Goal: Information Seeking & Learning: Learn about a topic

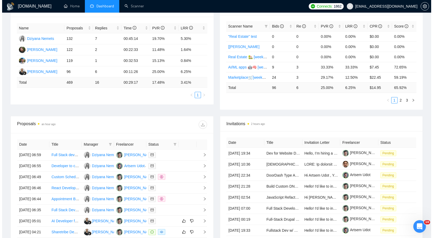
scroll to position [169, 0]
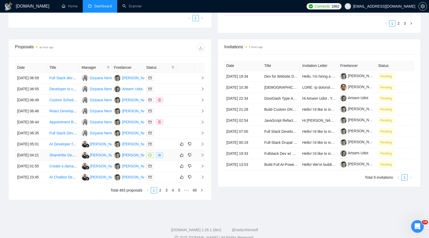
click at [175, 161] on td at bounding box center [160, 155] width 32 height 11
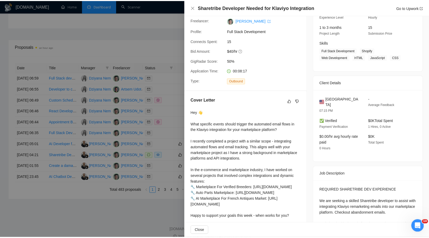
scroll to position [101, 0]
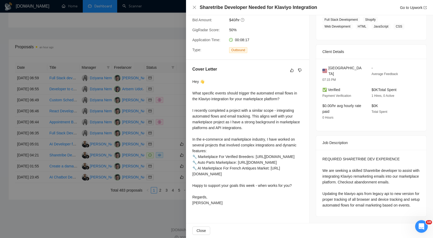
click at [367, 156] on div "REQUIRED SHARETRIBE DEV EXPERIENCE We are seeking a skilled Sharetribe develope…" at bounding box center [371, 182] width 98 height 52
drag, startPoint x: 361, startPoint y: 156, endPoint x: 398, endPoint y: 156, distance: 36.5
click at [398, 156] on div "REQUIRED SHARETRIBE DEV EXPERIENCE We are seeking a skilled Sharetribe develope…" at bounding box center [371, 182] width 98 height 52
copy div "Sharetribe developer"
click at [369, 156] on div "REQUIRED SHARETRIBE DEV EXPERIENCE We are seeking a skilled Sharetribe develope…" at bounding box center [371, 182] width 98 height 52
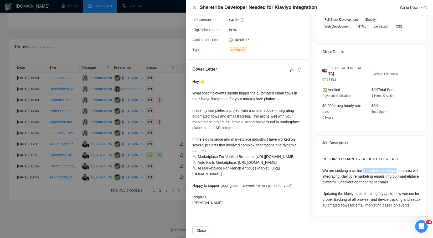
drag, startPoint x: 362, startPoint y: 156, endPoint x: 397, endPoint y: 156, distance: 35.2
click at [397, 156] on div "REQUIRED SHARETRIBE DEV EXPERIENCE We are seeking a skilled Sharetribe develope…" at bounding box center [371, 182] width 98 height 52
copy div "Sharetribe developer"
click at [154, 48] on div at bounding box center [216, 119] width 433 height 238
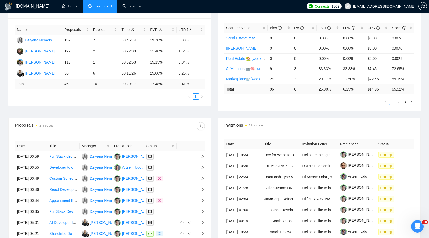
scroll to position [0, 0]
